Goal: Task Accomplishment & Management: Use online tool/utility

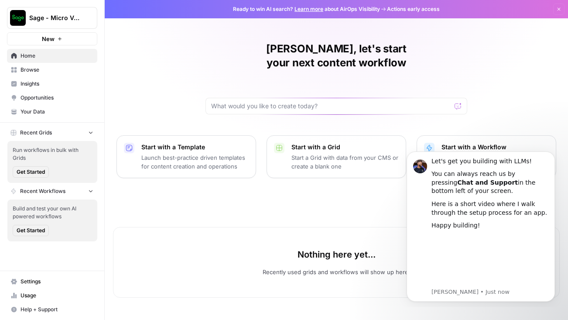
click at [376, 108] on div "[PERSON_NAME], let's start your next content workflow Start with a Template Lau…" at bounding box center [336, 160] width 463 height 320
click at [91, 131] on icon "button" at bounding box center [91, 132] width 6 height 6
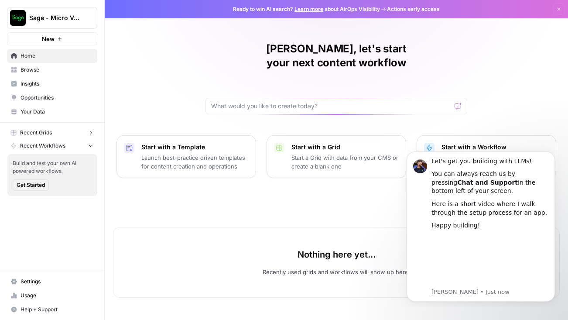
click at [91, 131] on icon "button" at bounding box center [91, 132] width 6 height 6
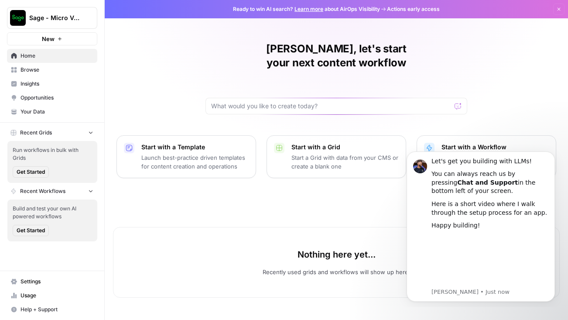
click at [93, 189] on icon "button" at bounding box center [91, 190] width 6 height 6
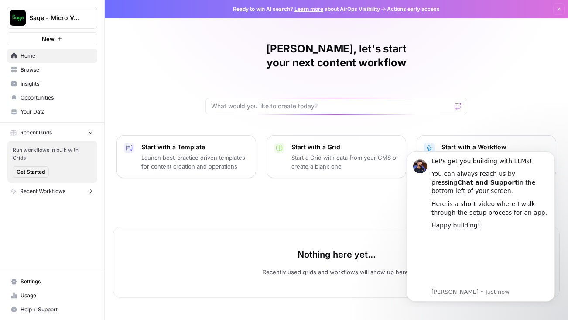
click at [93, 189] on icon "button" at bounding box center [91, 191] width 6 height 6
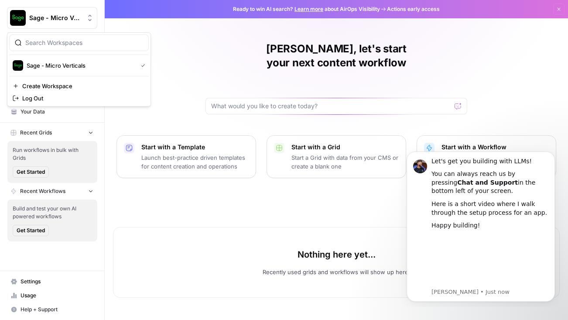
click at [46, 20] on span "Sage - Micro Verticals" at bounding box center [55, 18] width 53 height 9
click at [57, 65] on span "Sage - Micro Verticals" at bounding box center [80, 65] width 107 height 9
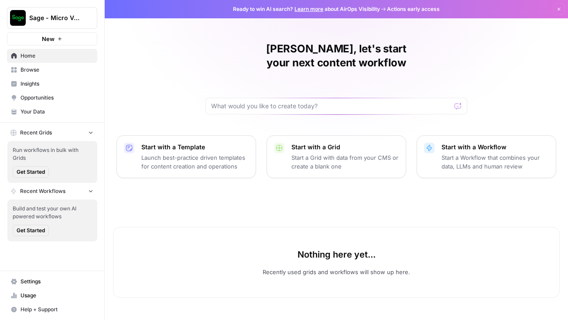
click at [51, 37] on span "New" at bounding box center [48, 38] width 13 height 9
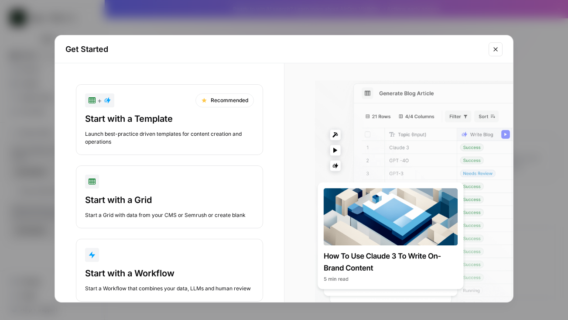
click at [498, 47] on icon "Close modal" at bounding box center [495, 49] width 7 height 7
